Goal: Task Accomplishment & Management: Complete application form

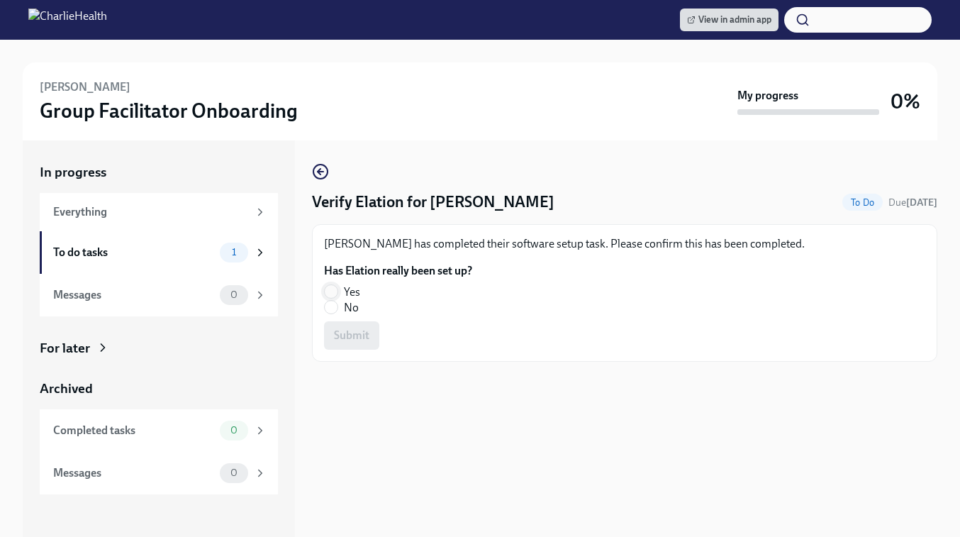
click at [333, 290] on input "Yes" at bounding box center [331, 291] width 13 height 13
radio input "true"
click at [373, 335] on button "Submit" at bounding box center [351, 335] width 55 height 28
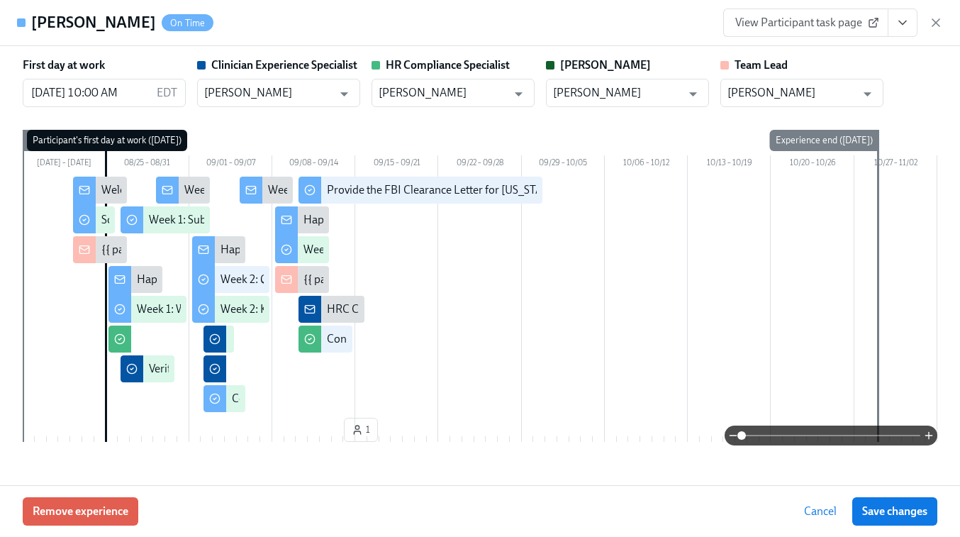
scroll to position [0, 7166]
click at [934, 13] on div "View Participant task page" at bounding box center [833, 23] width 220 height 28
click at [935, 35] on div "View Participant task page" at bounding box center [833, 23] width 220 height 28
click at [938, 28] on icon "button" at bounding box center [936, 23] width 14 height 14
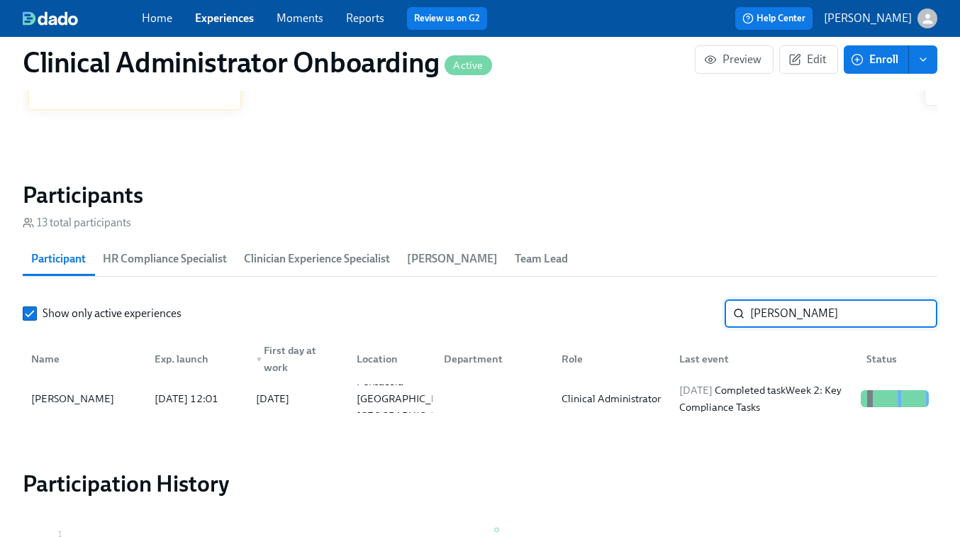
click at [792, 308] on input "[PERSON_NAME]" at bounding box center [843, 313] width 187 height 28
type input "ebony"
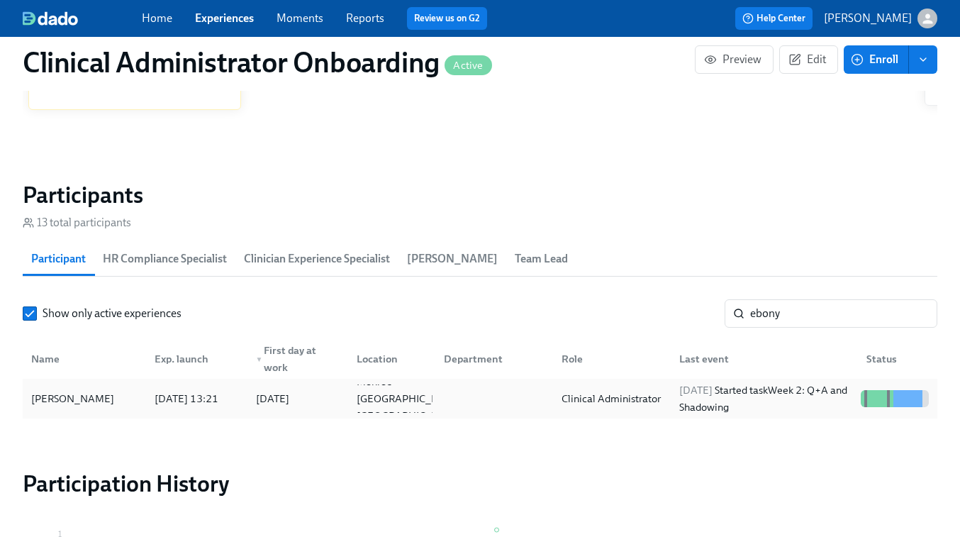
click at [708, 401] on div "[DATE] Started task Week 2: Q+A and Shadowing" at bounding box center [765, 399] width 182 height 34
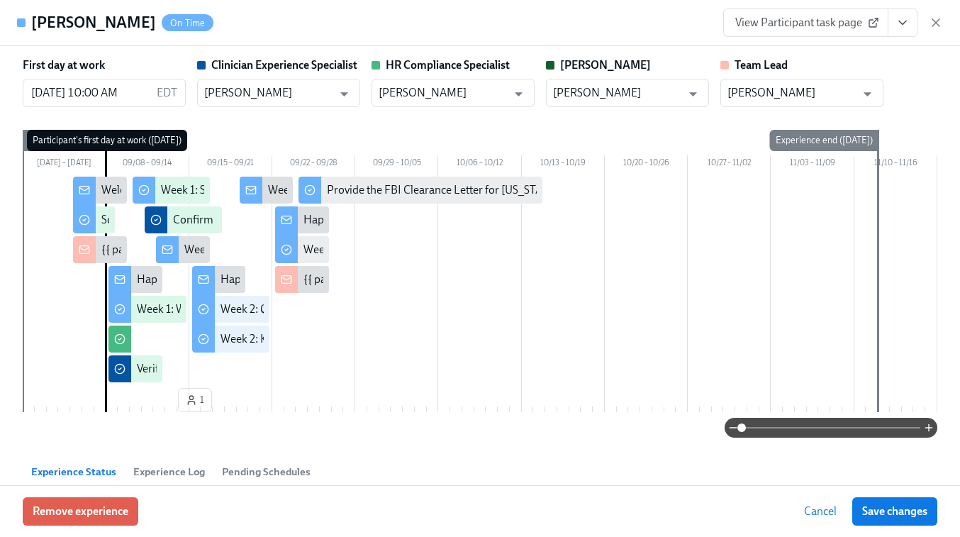
click at [821, 29] on span "View Participant task page" at bounding box center [805, 23] width 141 height 14
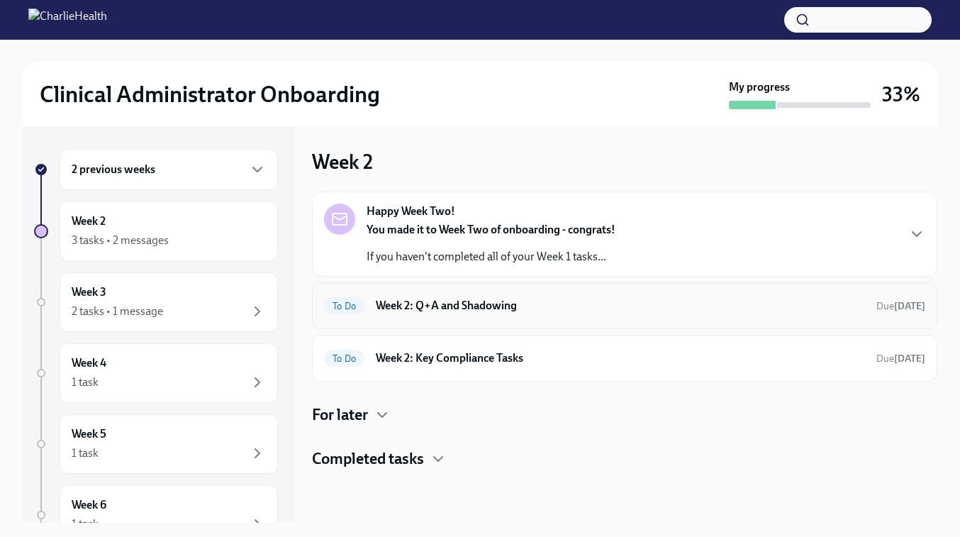
click at [584, 308] on h6 "Week 2: Q+A and Shadowing" at bounding box center [620, 306] width 489 height 16
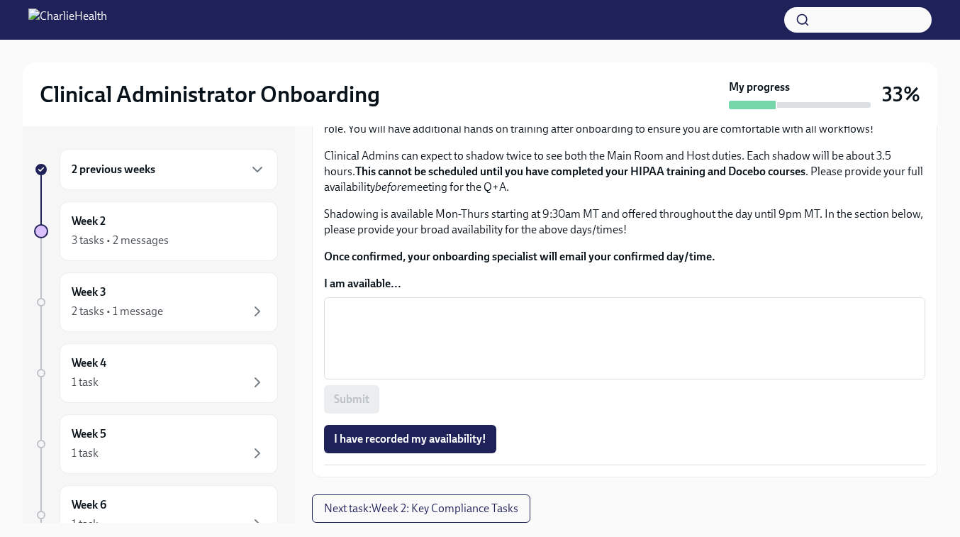
scroll to position [934, 0]
